Goal: Navigation & Orientation: Find specific page/section

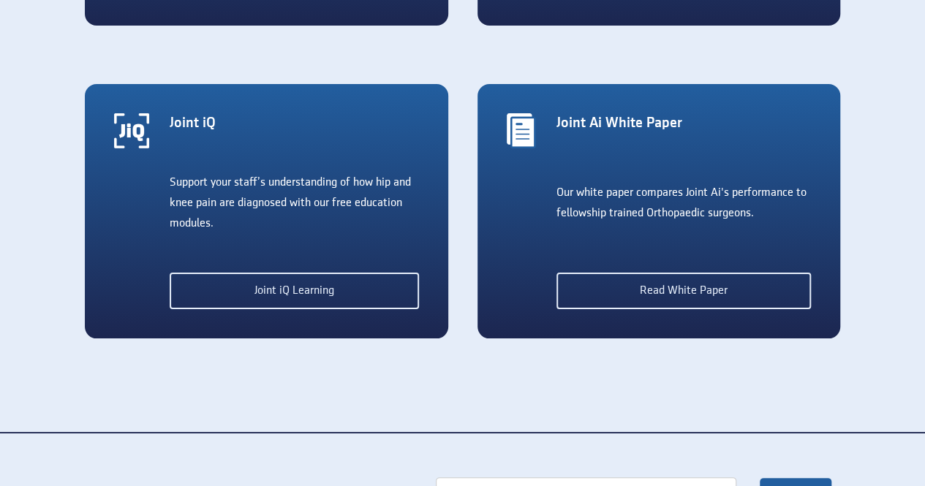
scroll to position [3055, 0]
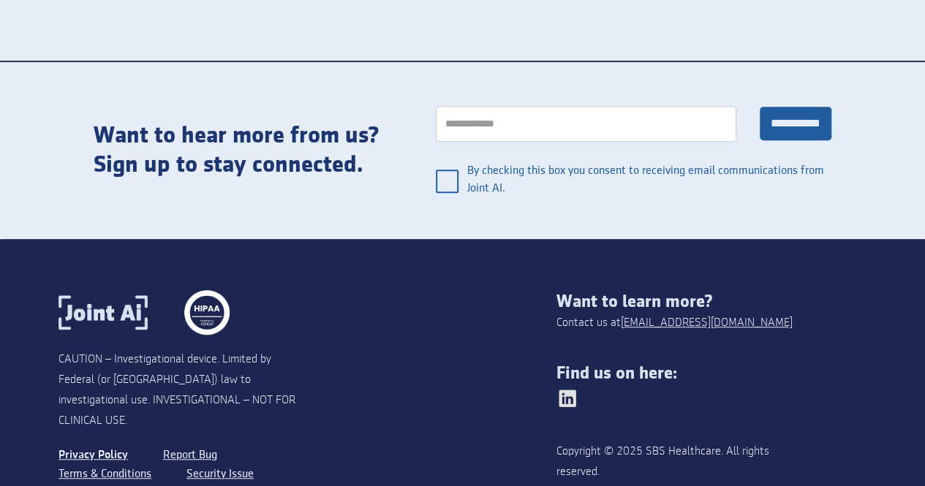
click at [94, 446] on link "Privacy Policy" at bounding box center [92, 455] width 69 height 19
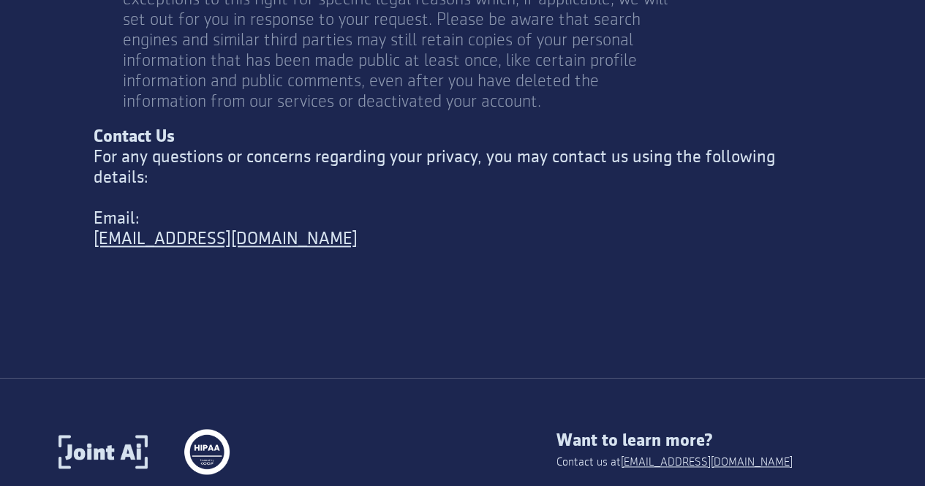
scroll to position [6356, 0]
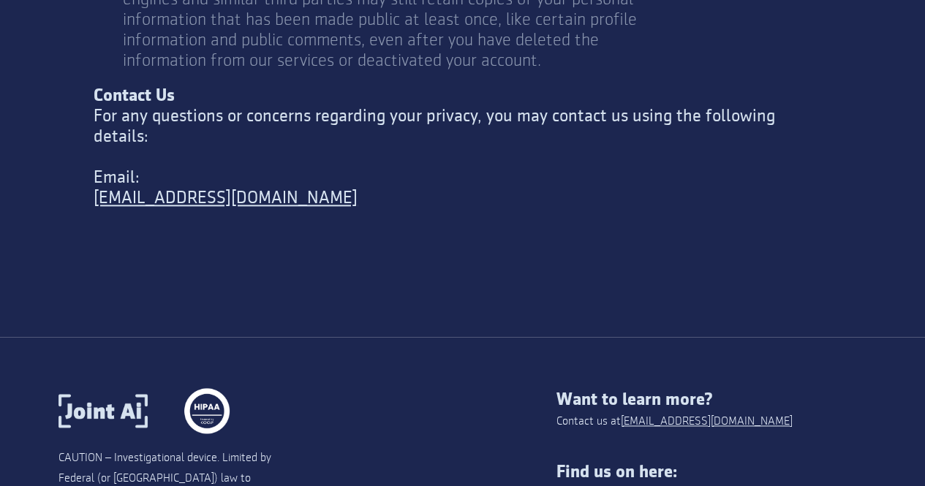
drag, startPoint x: 651, startPoint y: 393, endPoint x: 672, endPoint y: 395, distance: 21.4
copy div "SBS"
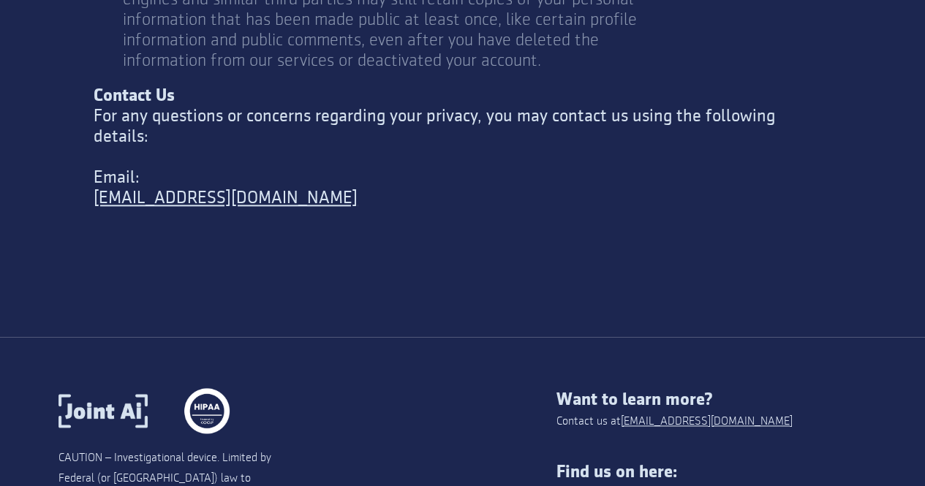
drag, startPoint x: 651, startPoint y: 394, endPoint x: 713, endPoint y: 392, distance: 62.2
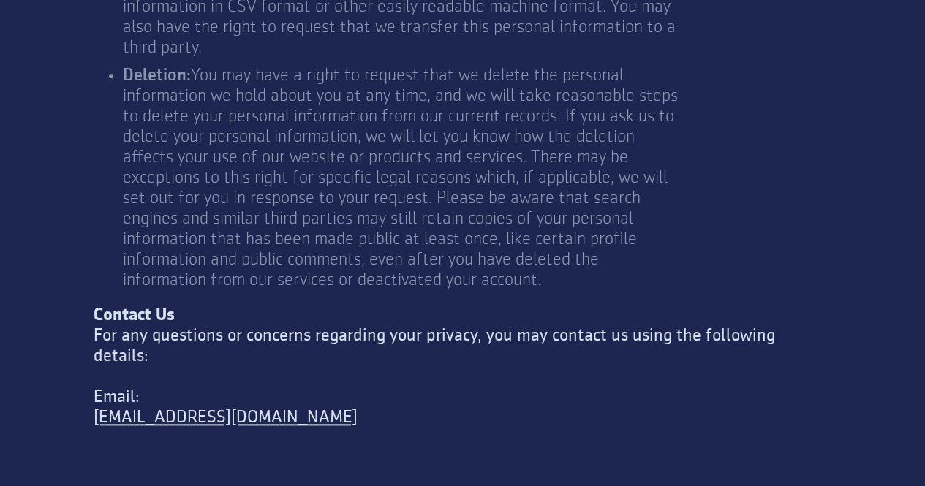
scroll to position [6137, 0]
